Goal: Navigation & Orientation: Go to known website

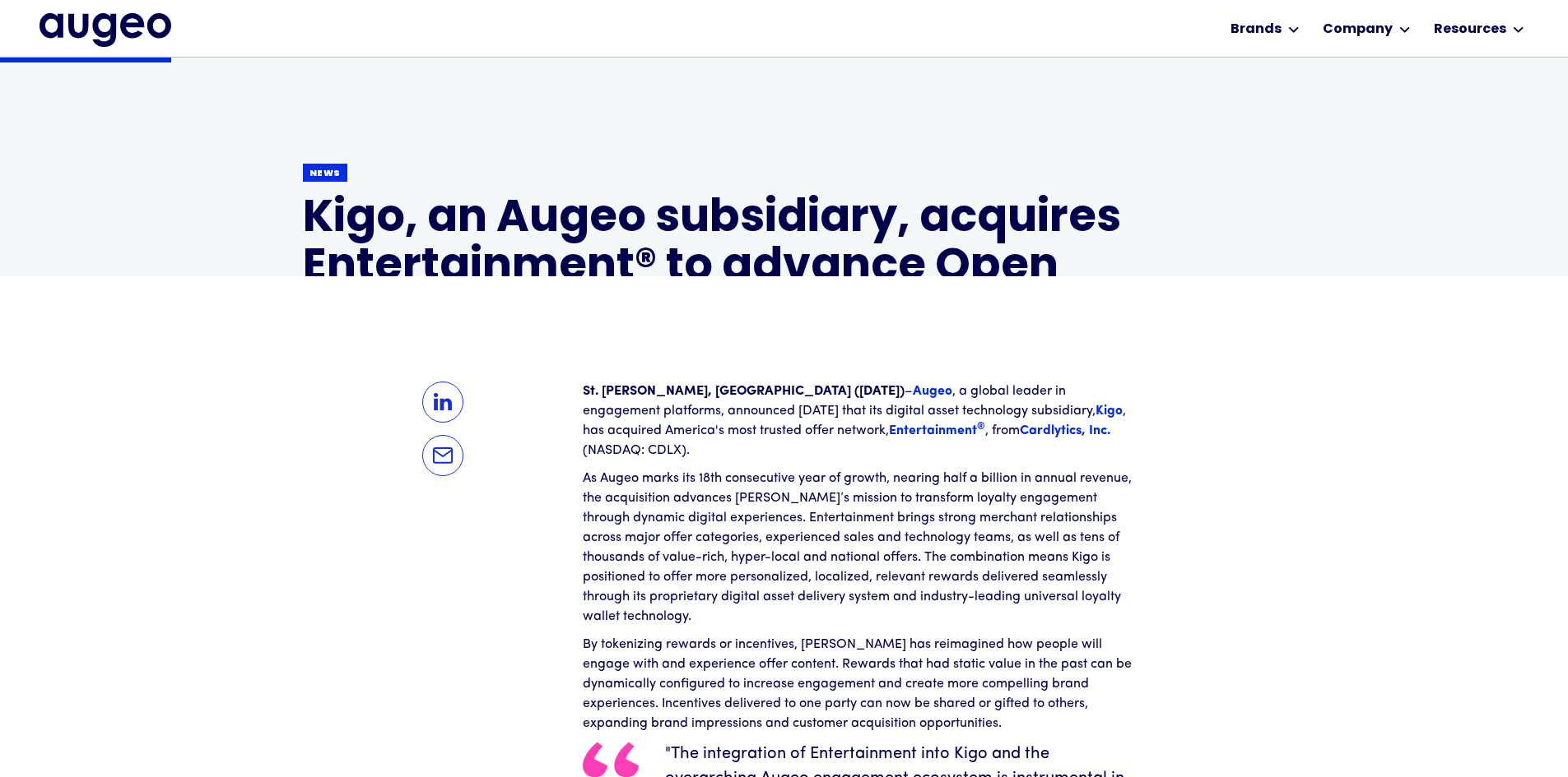
click at [913, 385] on strong "Augeo" at bounding box center [932, 391] width 40 height 14
